Goal: Information Seeking & Learning: Learn about a topic

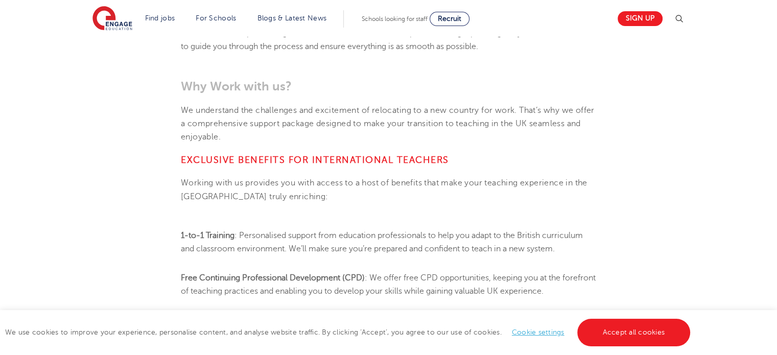
scroll to position [774, 0]
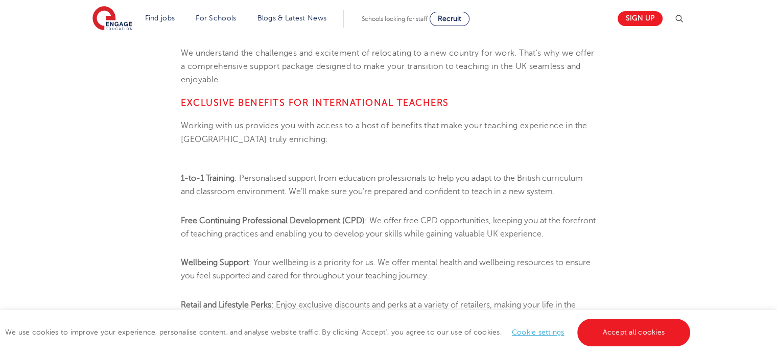
click at [328, 174] on span ": Personalised support from education professionals to help you adapt to the Br…" at bounding box center [382, 185] width 402 height 22
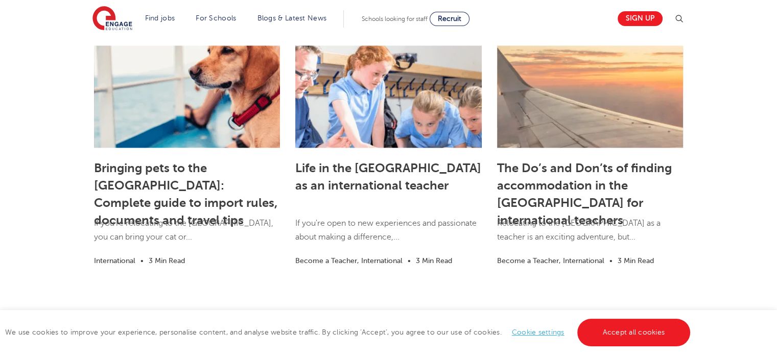
scroll to position [1522, 0]
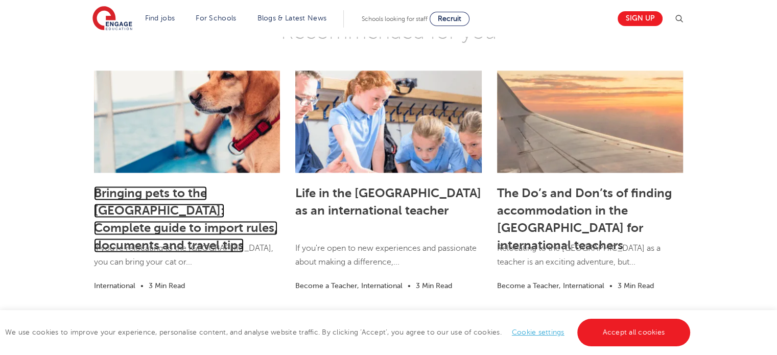
click at [189, 186] on link "Bringing pets to the [GEOGRAPHIC_DATA]: Complete guide to import rules, documen…" at bounding box center [185, 219] width 183 height 66
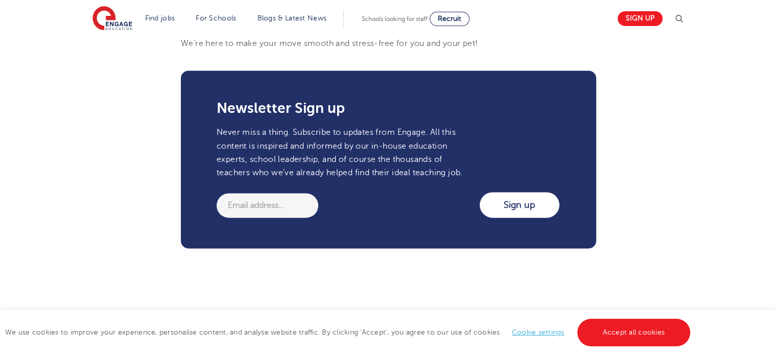
scroll to position [1466, 0]
